Goal: Task Accomplishment & Management: Manage account settings

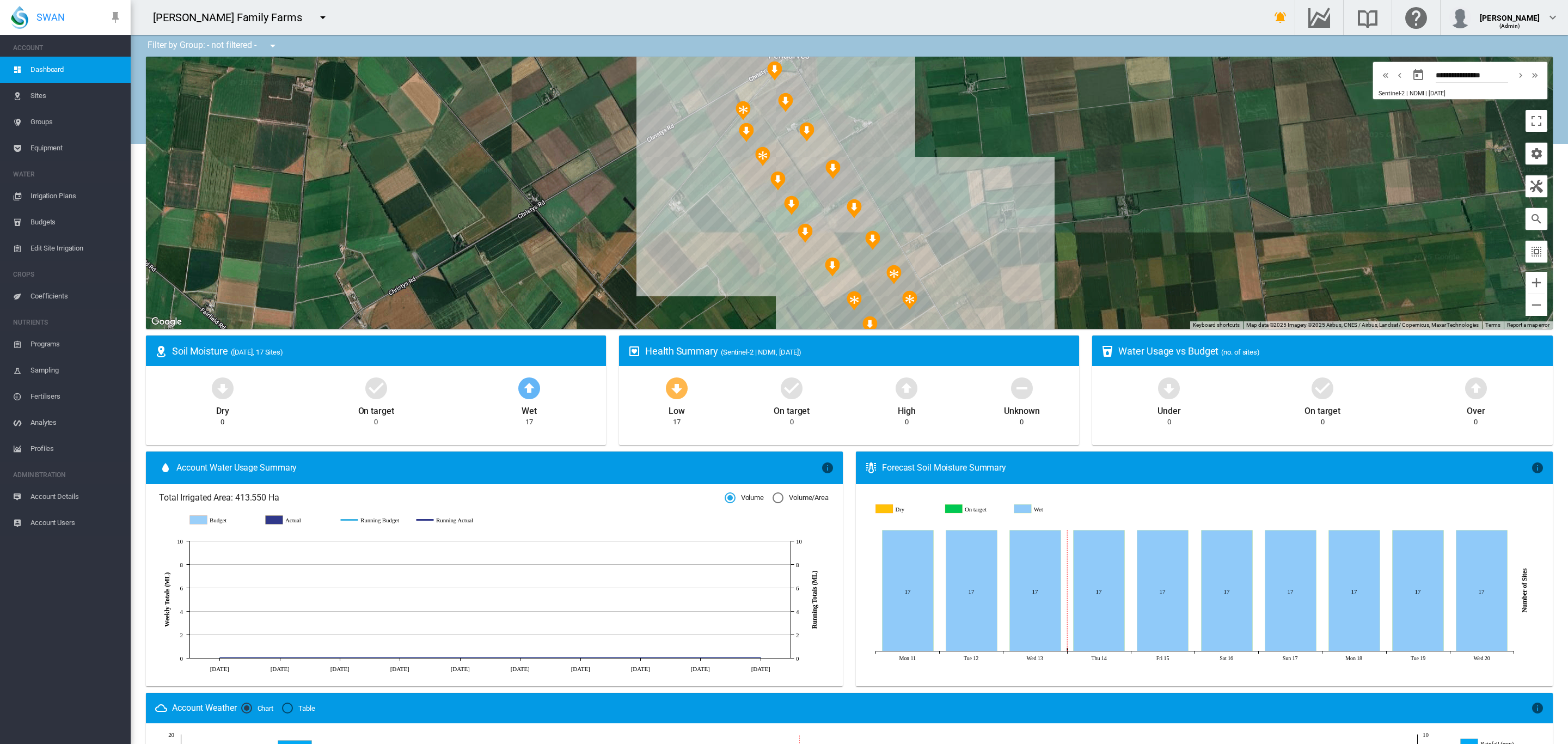
click at [316, 15] on md-icon "icon-menu-down" at bounding box center [323, 17] width 13 height 13
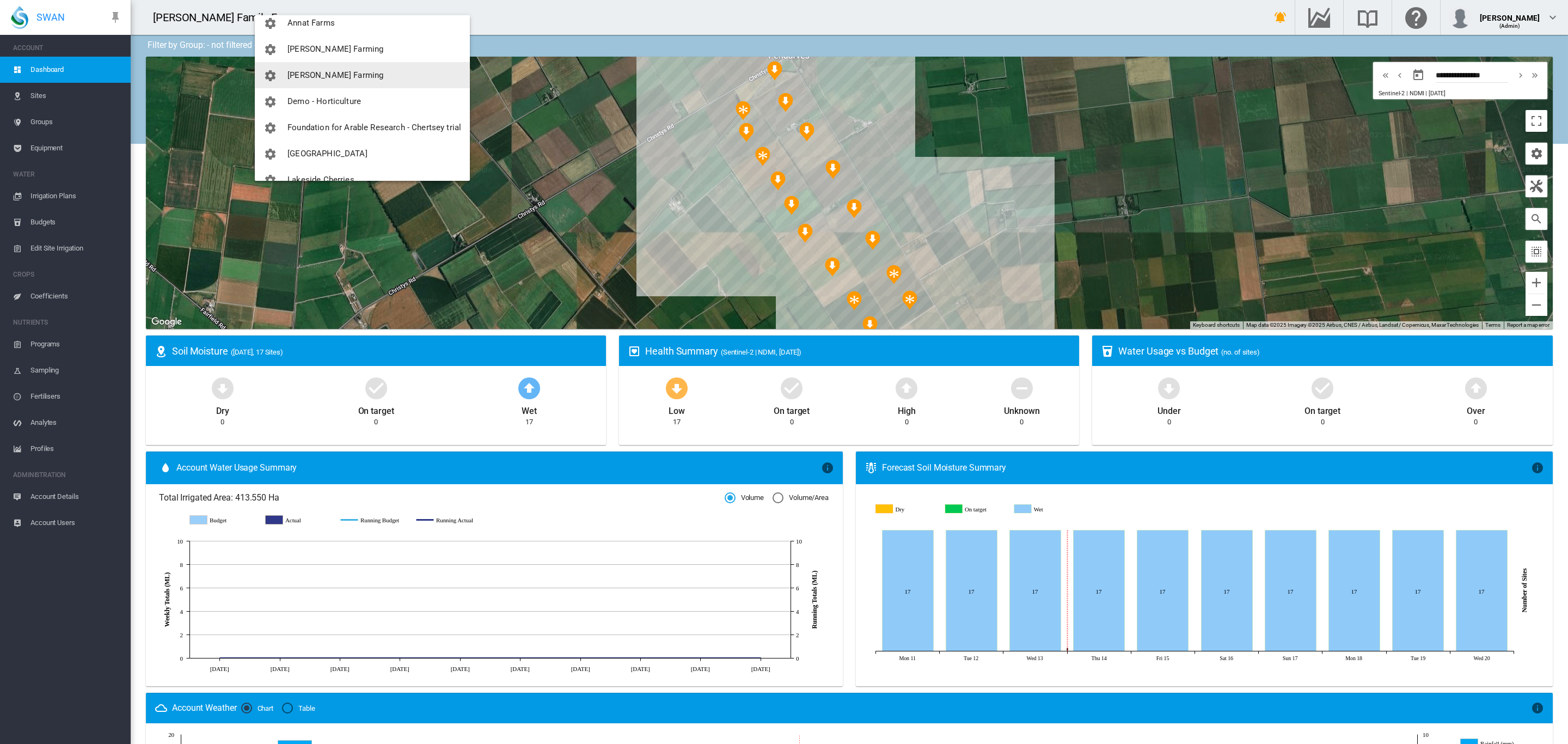
scroll to position [41, 0]
click at [335, 118] on span "Foundation for Arable Research - Chertsey trial" at bounding box center [375, 123] width 174 height 10
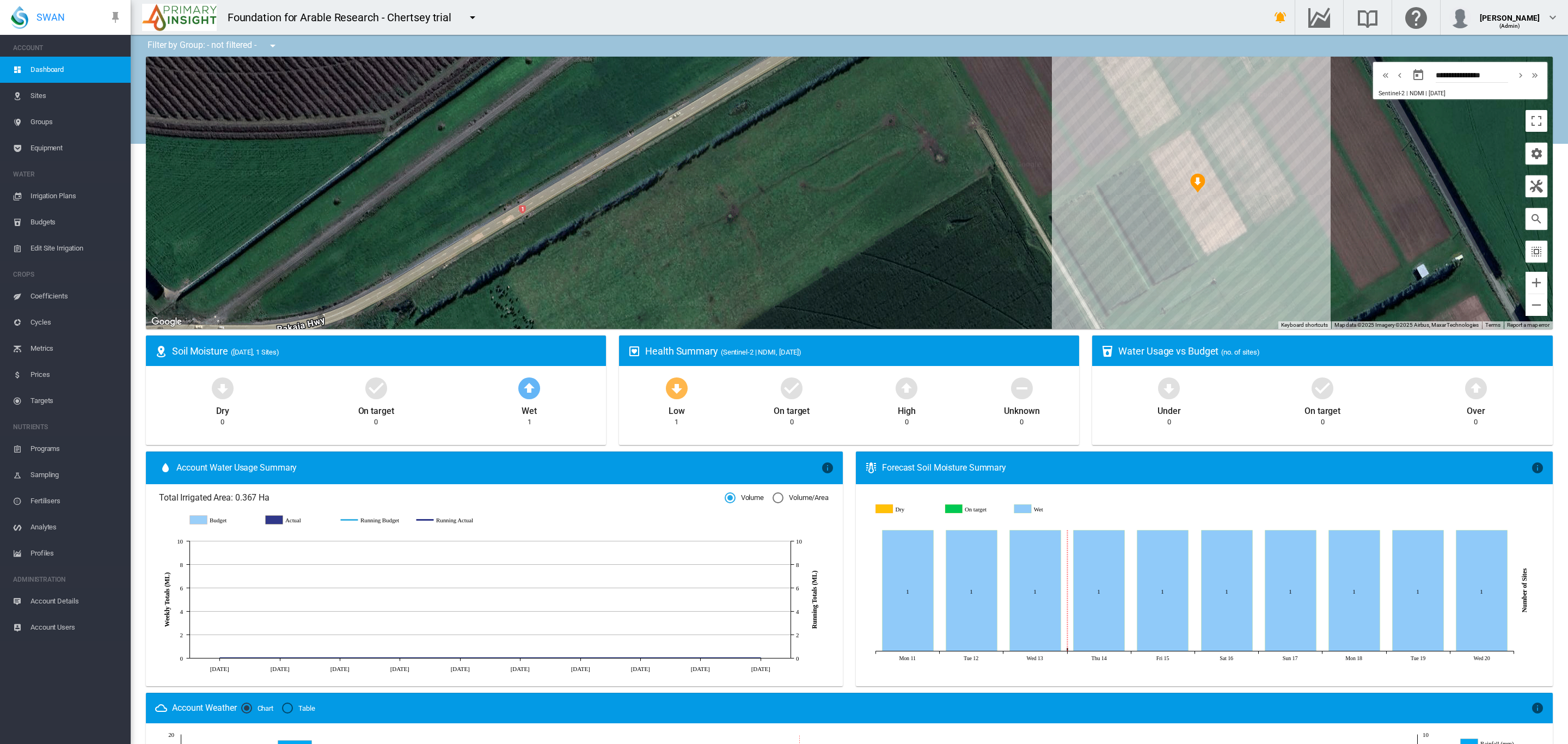
click at [59, 252] on span "Edit Site Irrigation" at bounding box center [76, 248] width 91 height 26
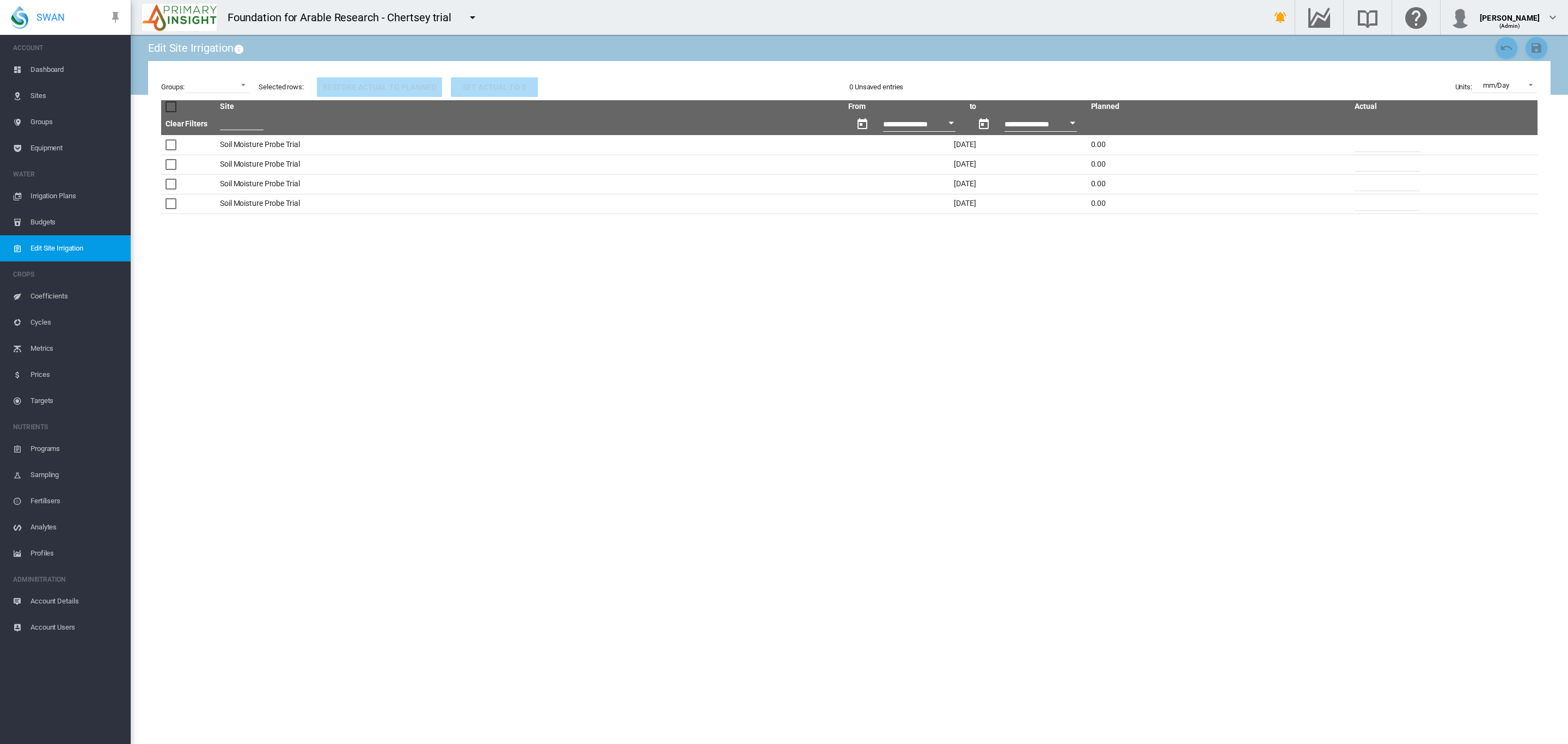
click at [51, 149] on span "Equipment" at bounding box center [76, 148] width 91 height 26
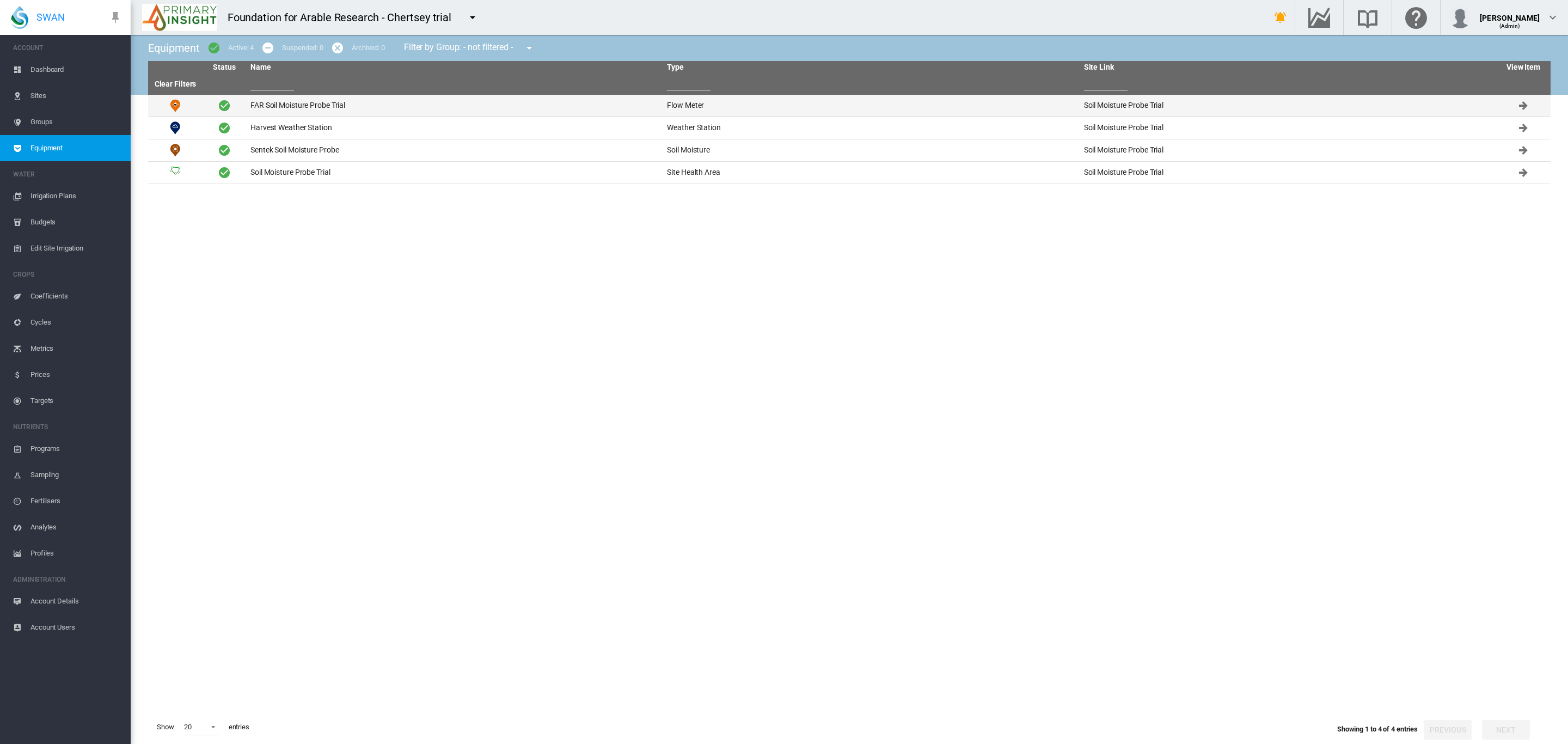
click at [331, 106] on td "FAR Soil Moisture Probe Trial" at bounding box center [454, 105] width 417 height 22
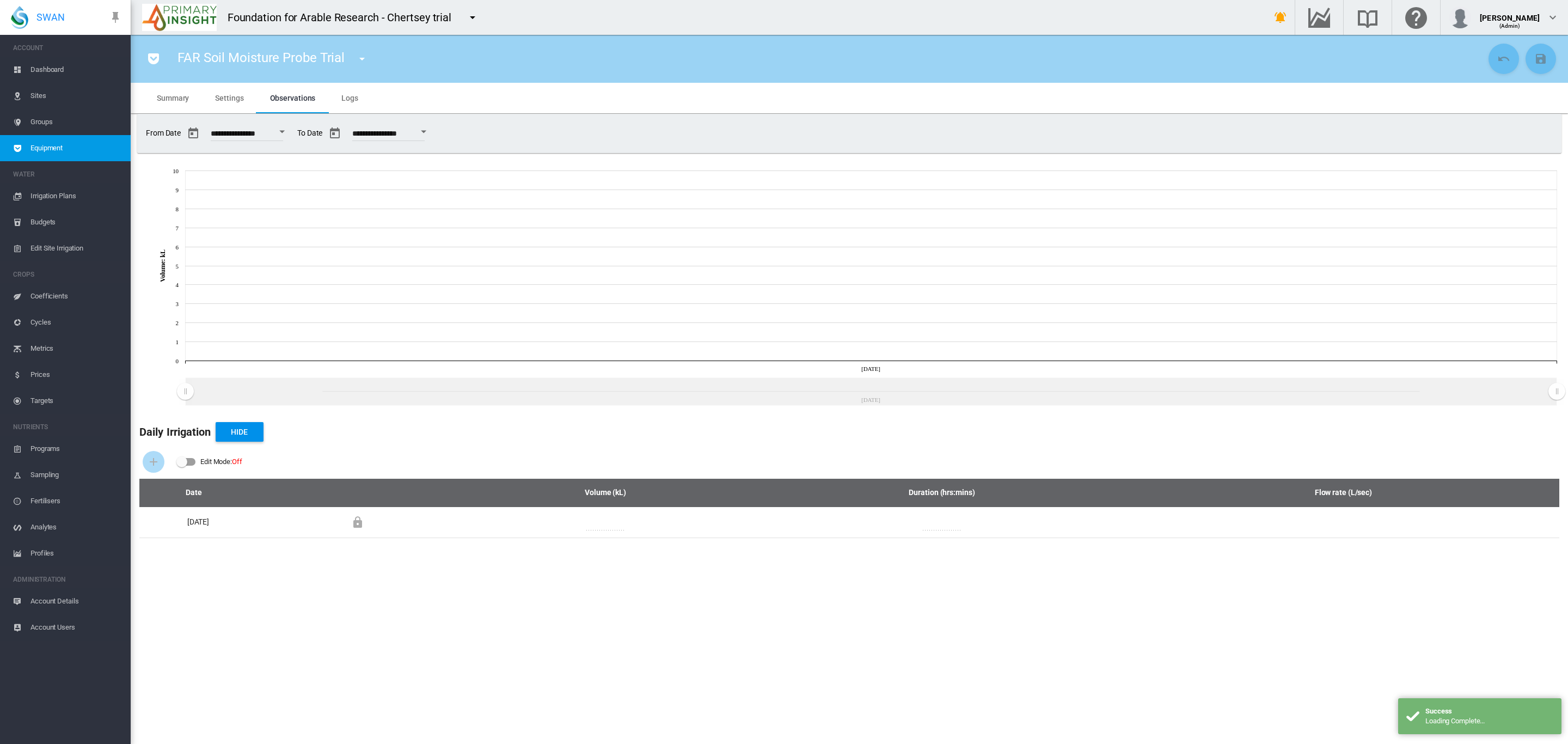
click at [244, 100] on md-tab-item "Settings" at bounding box center [229, 98] width 54 height 31
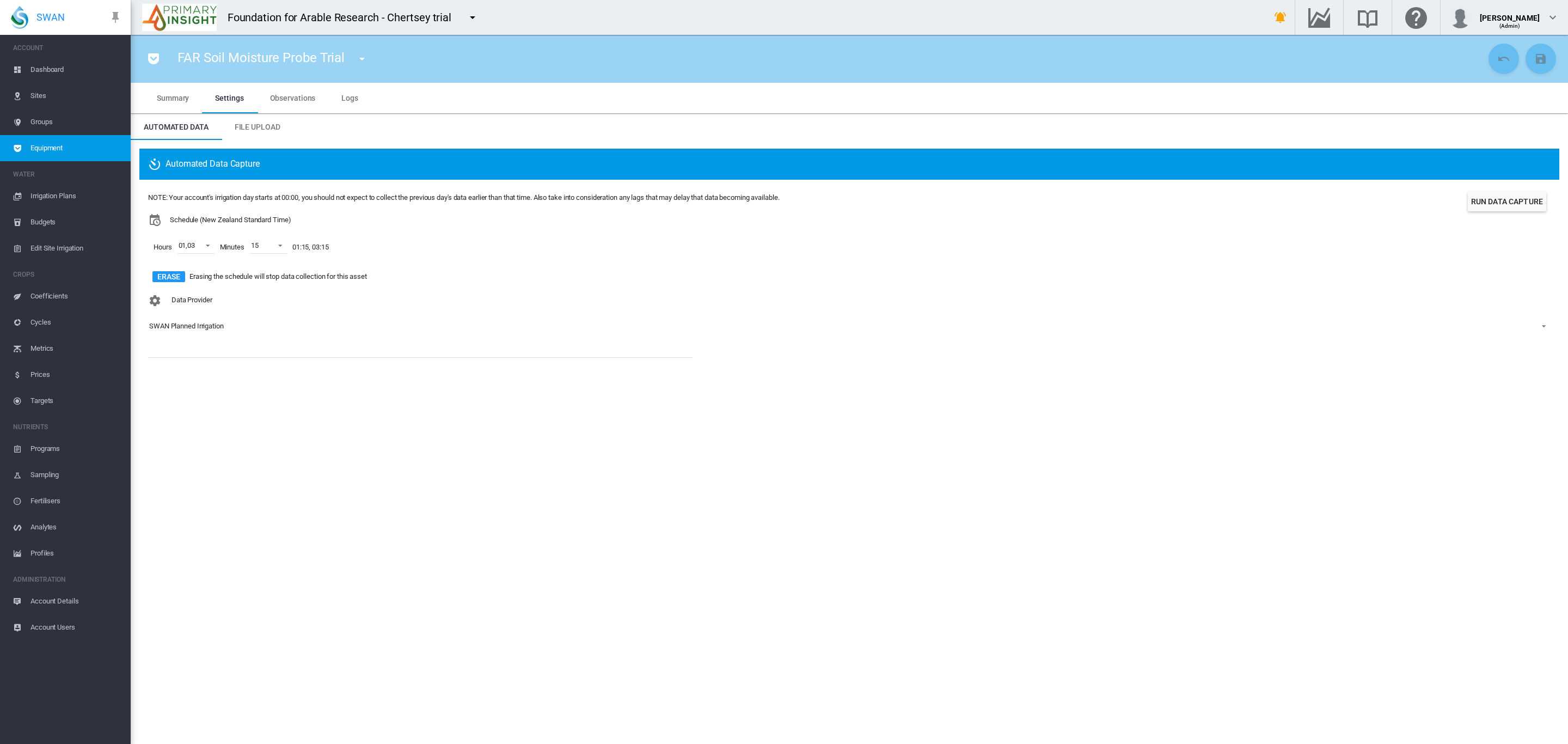
click at [216, 329] on div "SWAN Planned Irrigation" at bounding box center [186, 326] width 75 height 8
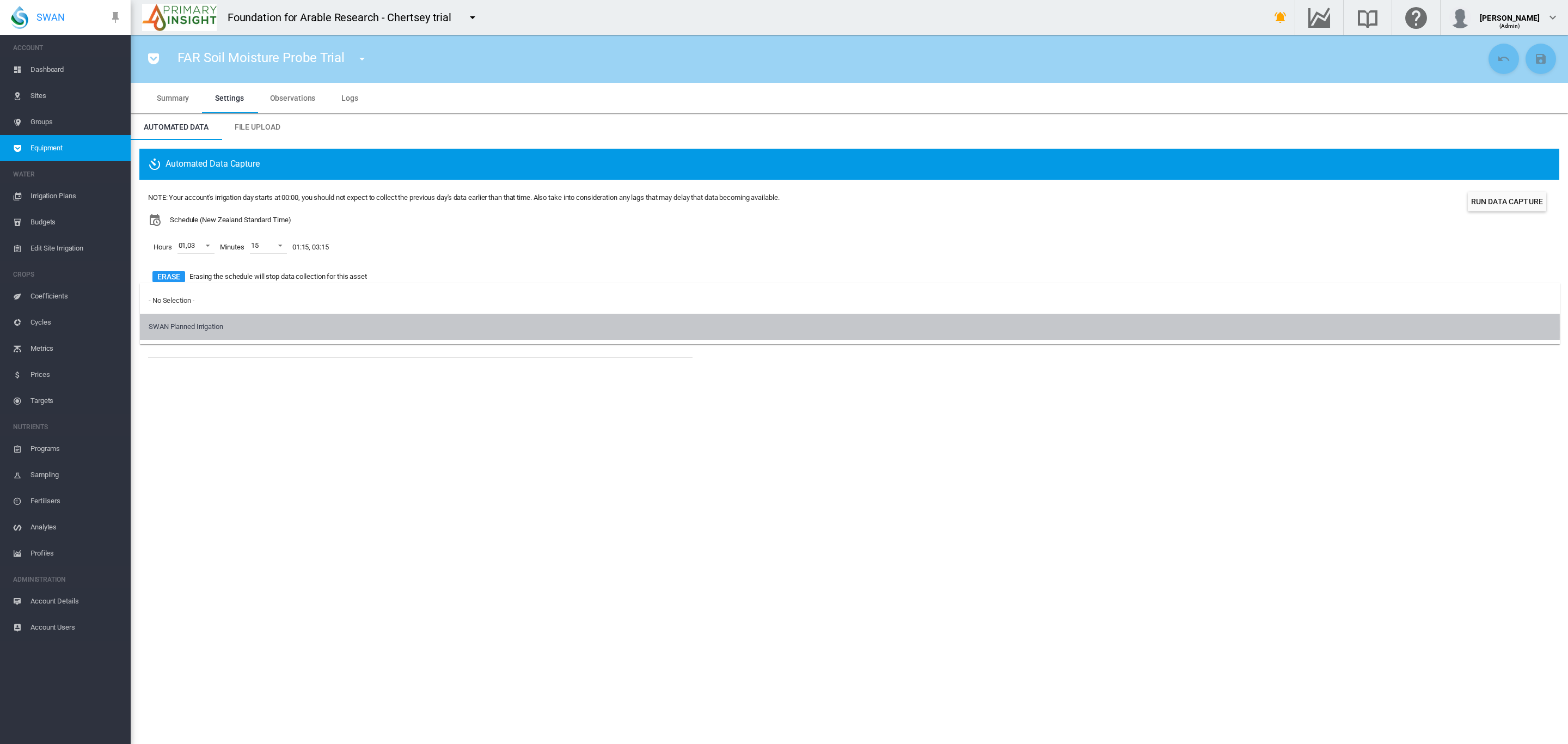
click at [216, 329] on div "SWAN Planned Irrigation" at bounding box center [186, 327] width 75 height 10
